Goal: Information Seeking & Learning: Learn about a topic

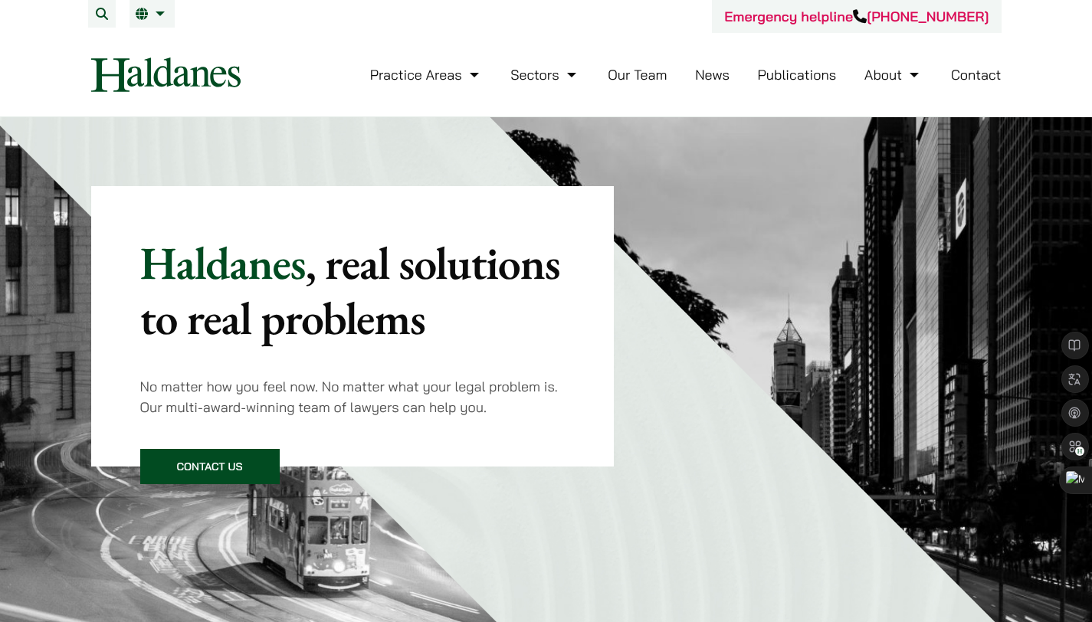
click at [633, 76] on link "Our Team" at bounding box center [637, 75] width 59 height 18
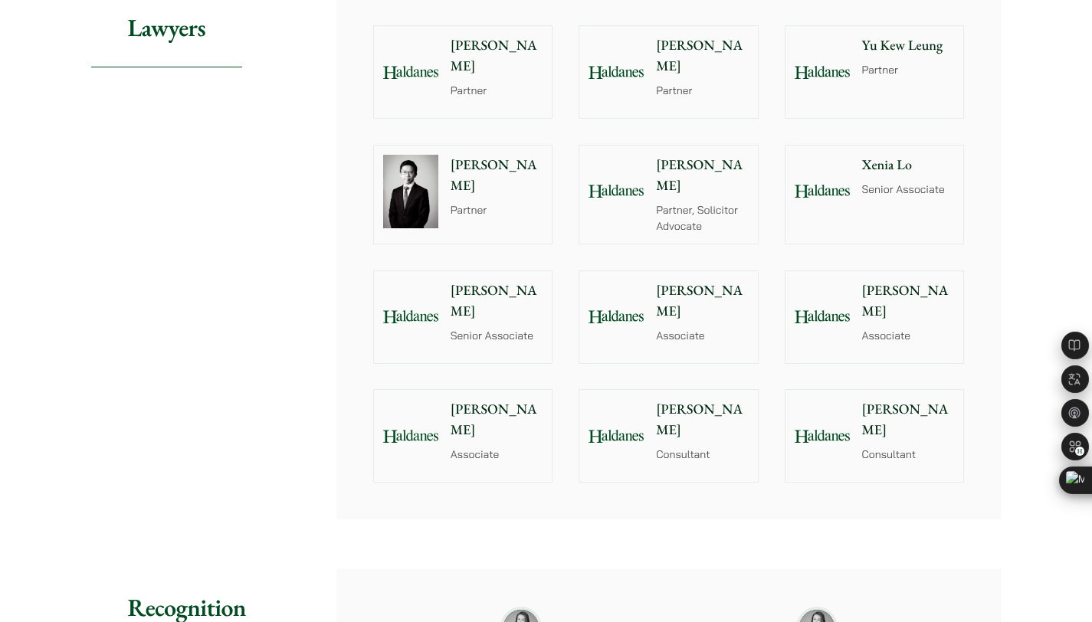
scroll to position [1509, 0]
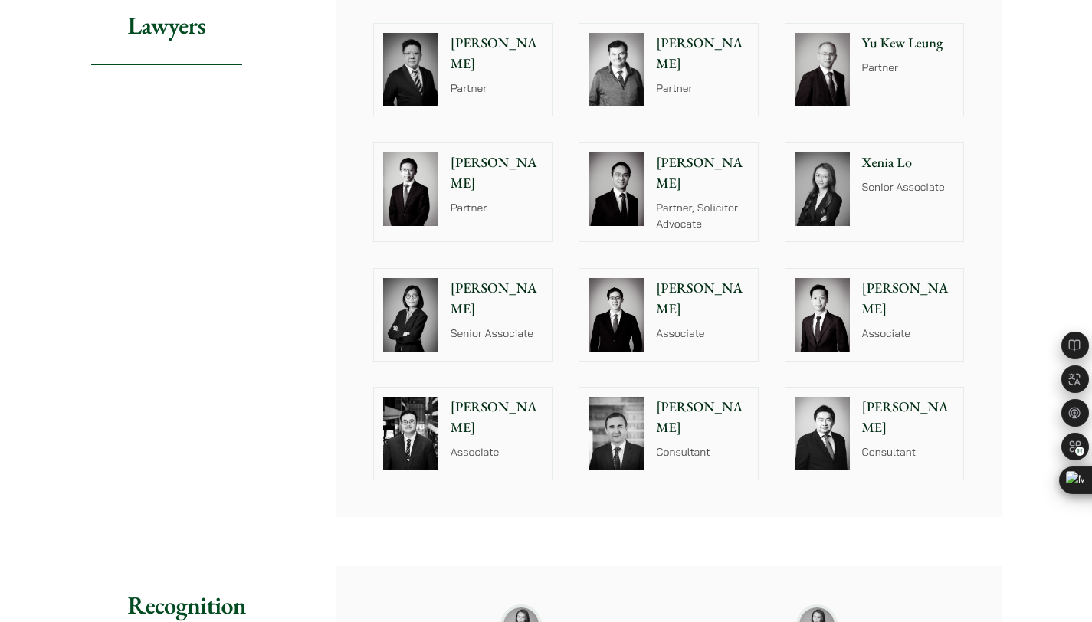
click at [864, 326] on p "Associate" at bounding box center [908, 334] width 93 height 16
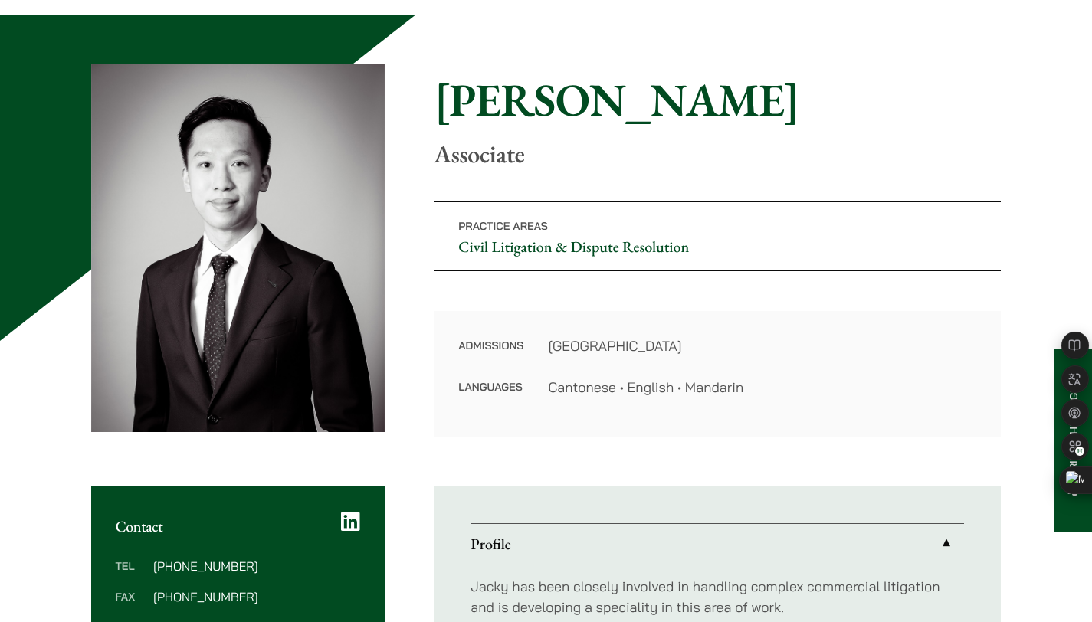
scroll to position [64, 0]
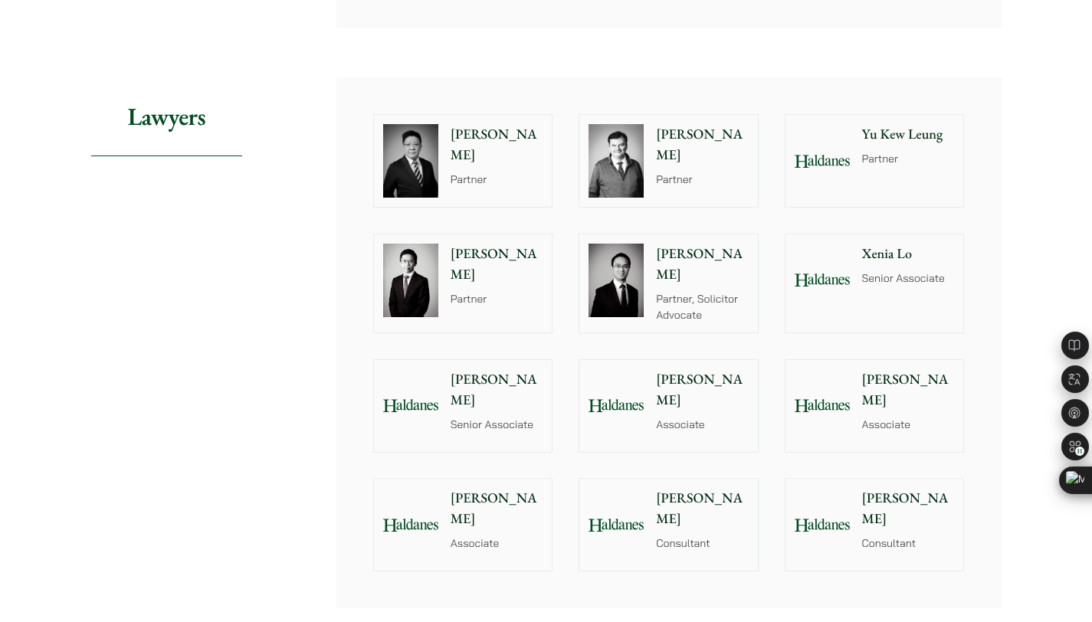
scroll to position [1410, 0]
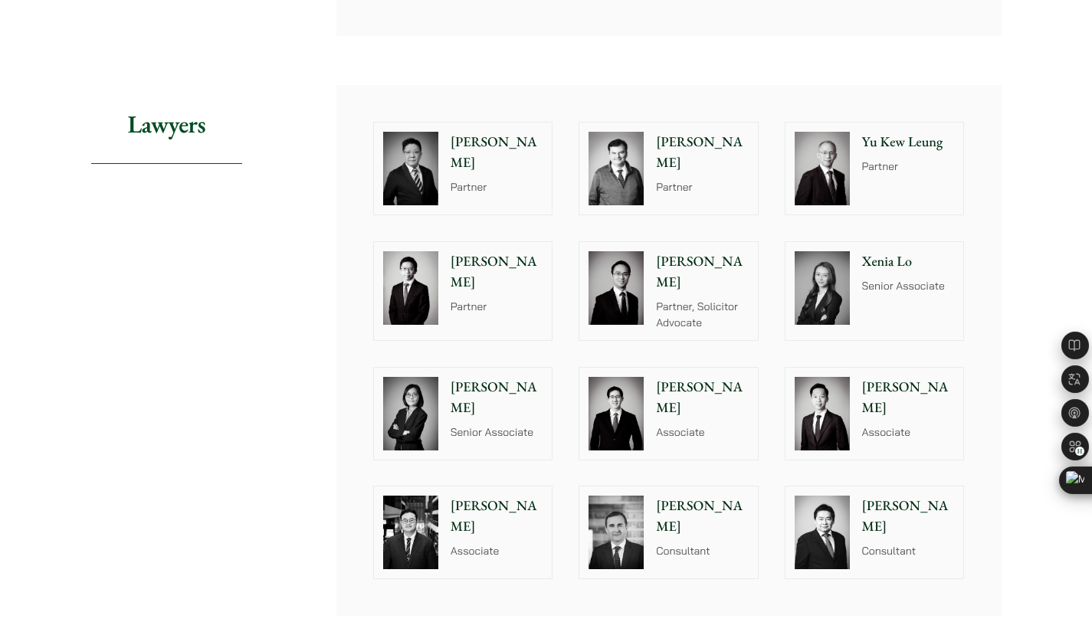
click at [484, 507] on p "[PERSON_NAME]" at bounding box center [497, 516] width 93 height 41
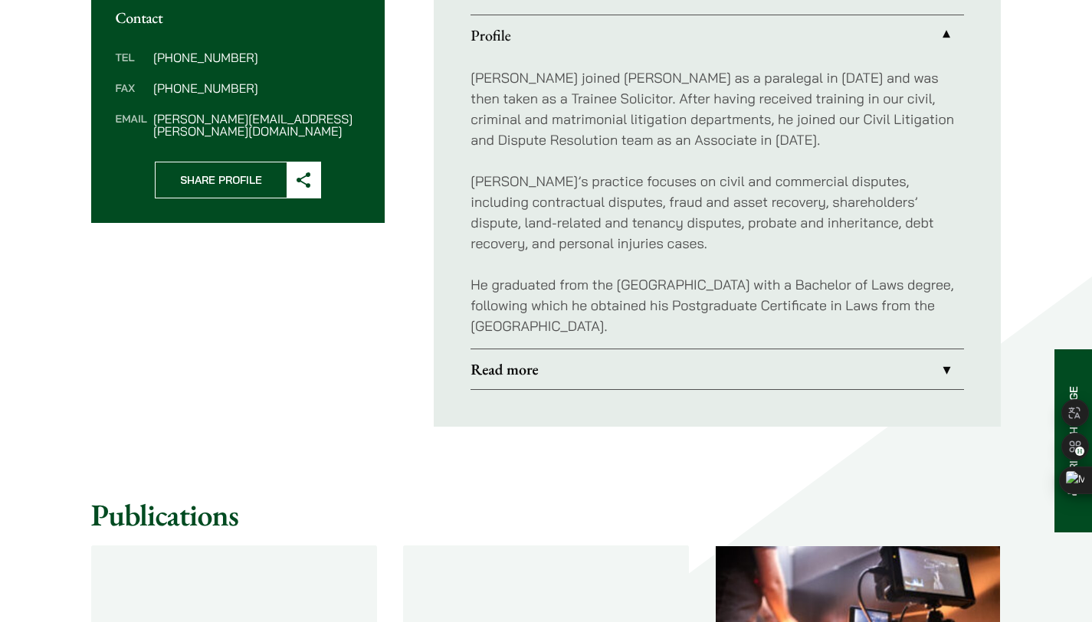
scroll to position [614, 0]
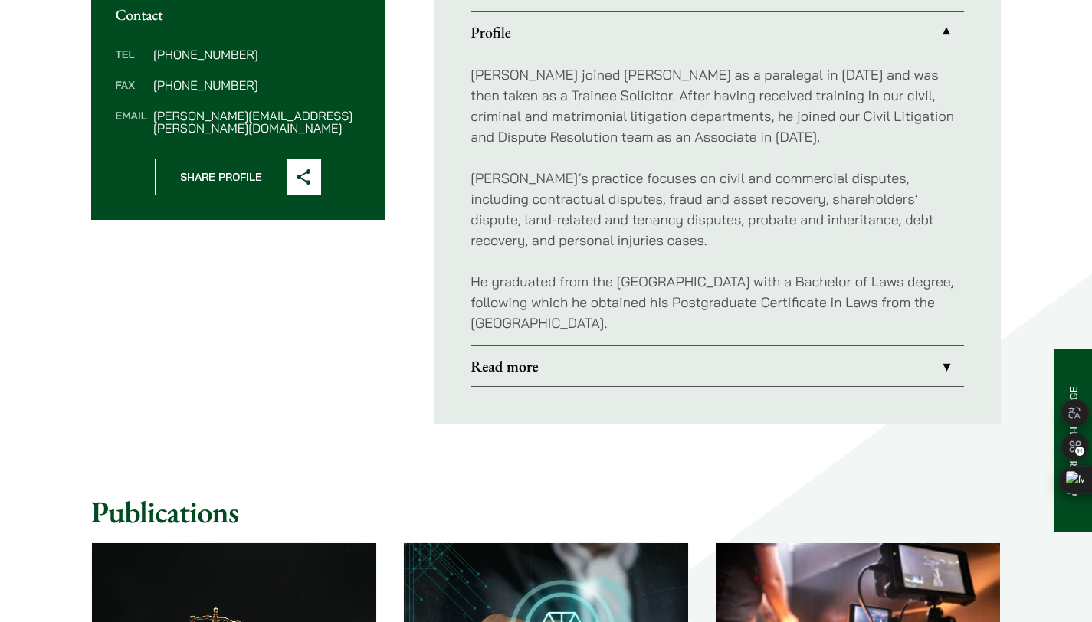
click at [655, 365] on link "Read more" at bounding box center [718, 366] width 494 height 40
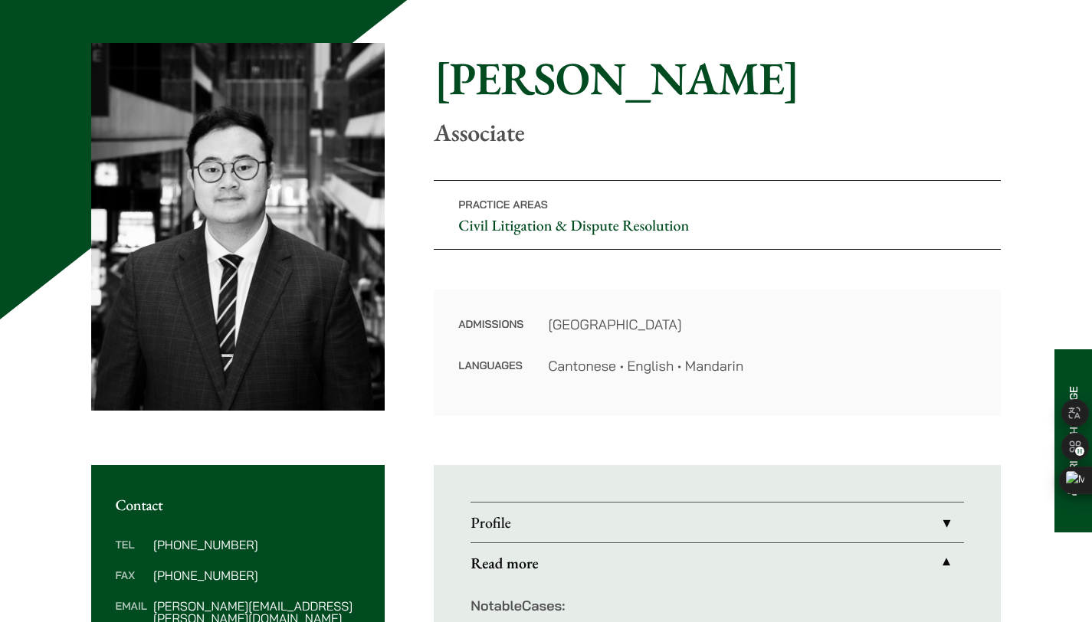
scroll to position [119, 0]
